Goal: Task Accomplishment & Management: Manage account settings

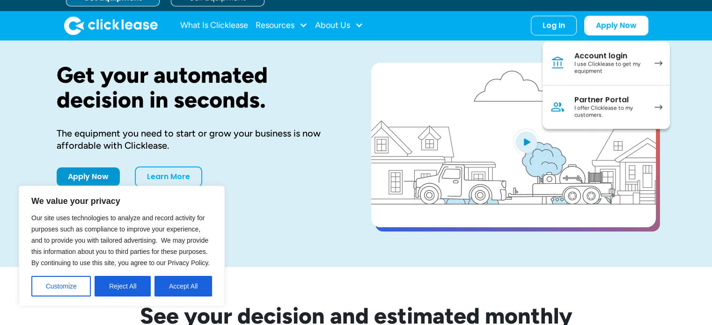
scroll to position [94, 0]
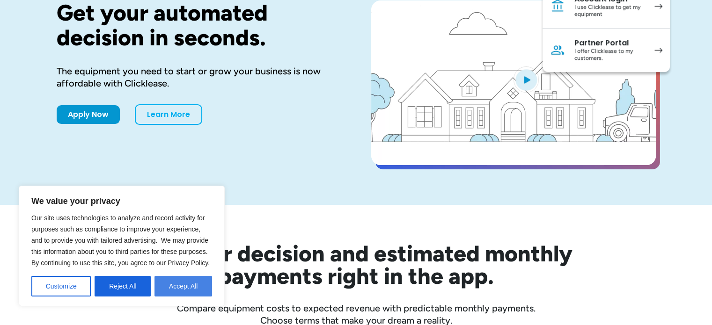
click at [192, 283] on button "Accept All" at bounding box center [183, 286] width 58 height 21
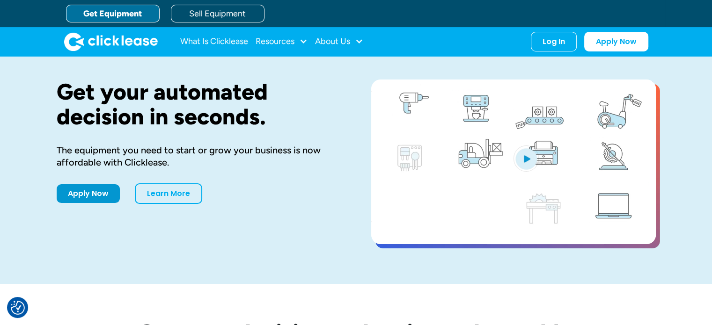
scroll to position [0, 0]
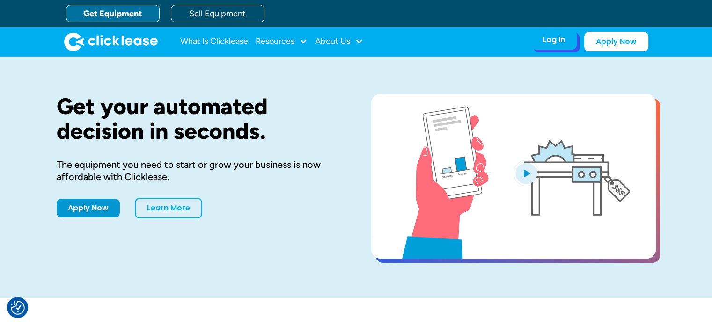
click at [555, 40] on div "Log In" at bounding box center [554, 39] width 22 height 9
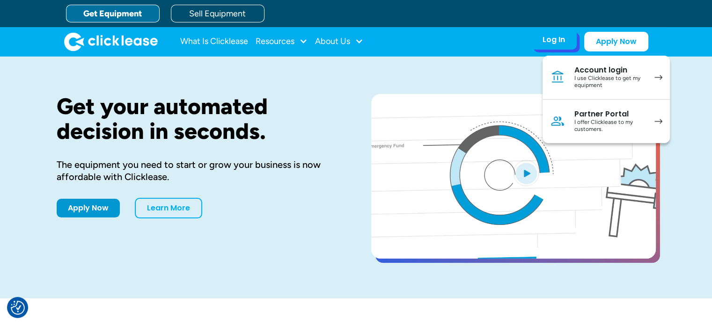
drag, startPoint x: 615, startPoint y: 78, endPoint x: 608, endPoint y: 76, distance: 6.8
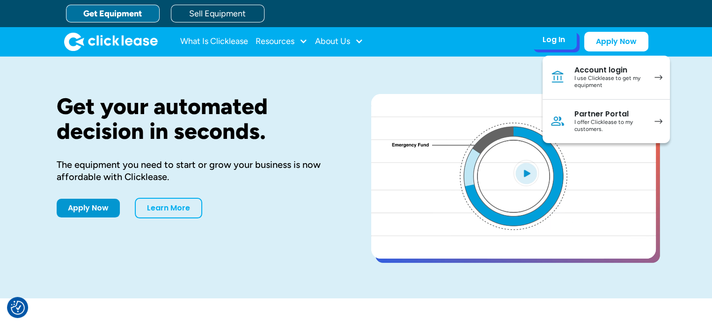
click at [615, 78] on div "I use Clicklease to get my equipment" at bounding box center [609, 82] width 71 height 15
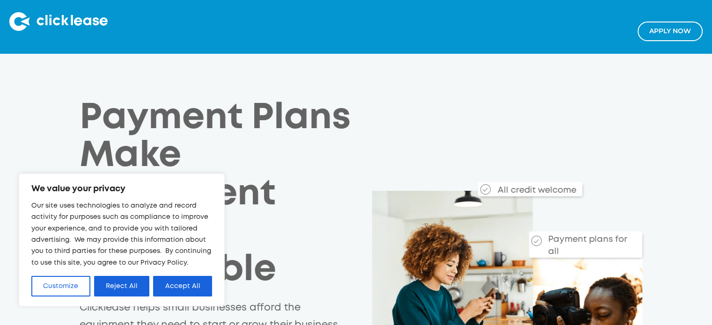
drag, startPoint x: 184, startPoint y: 286, endPoint x: 240, endPoint y: 258, distance: 61.8
click at [185, 286] on button "Accept All" at bounding box center [182, 286] width 59 height 21
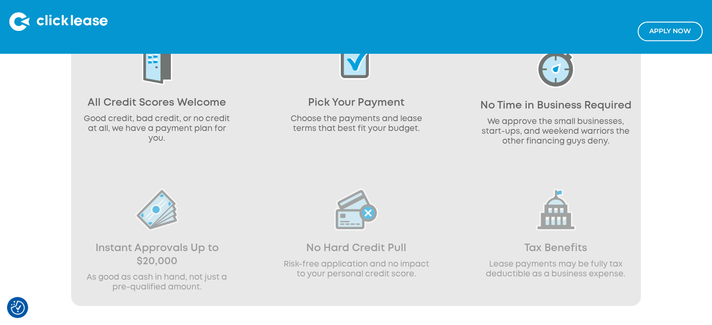
scroll to position [796, 0]
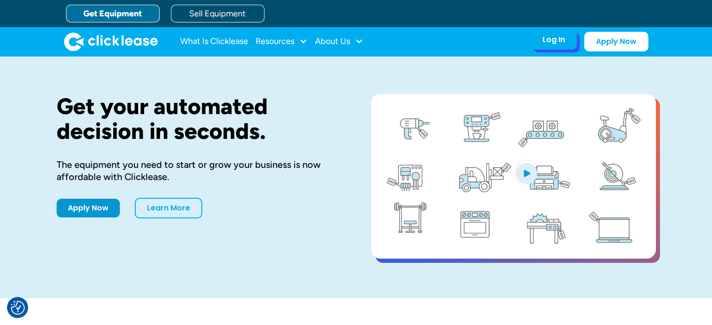
click at [550, 41] on div "Log In" at bounding box center [554, 39] width 22 height 9
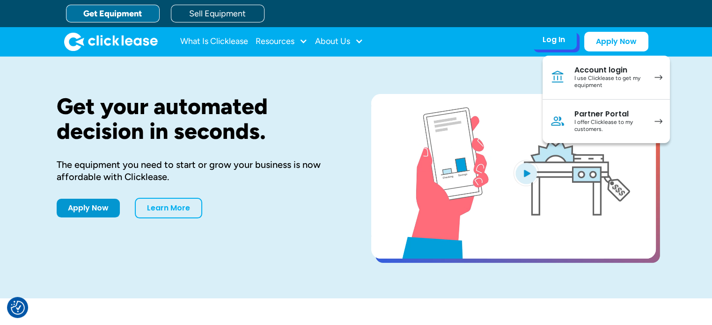
drag, startPoint x: 587, startPoint y: 77, endPoint x: 580, endPoint y: 77, distance: 7.0
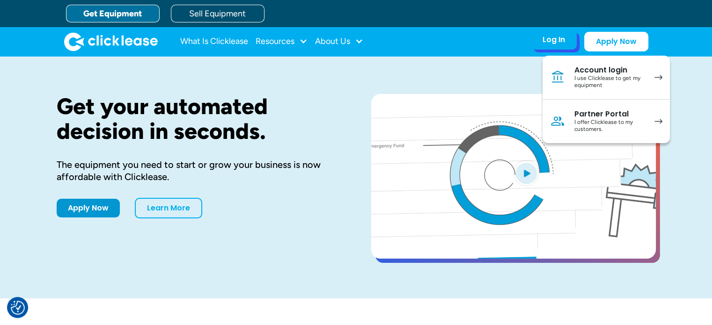
click at [587, 77] on div "I use Clicklease to get my equipment" at bounding box center [609, 82] width 71 height 15
